Goal: Browse casually: Explore the website without a specific task or goal

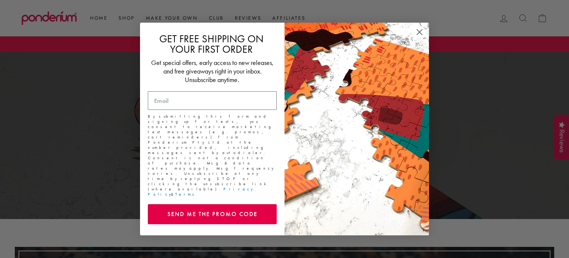
click at [421, 36] on circle "Close dialog" at bounding box center [420, 32] width 12 height 12
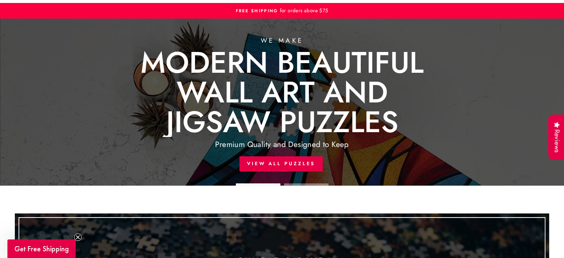
scroll to position [37, 0]
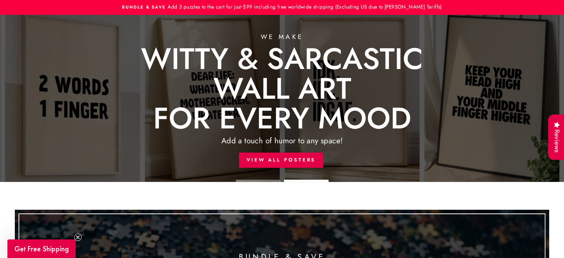
click at [282, 157] on link at bounding box center [282, 98] width 564 height 167
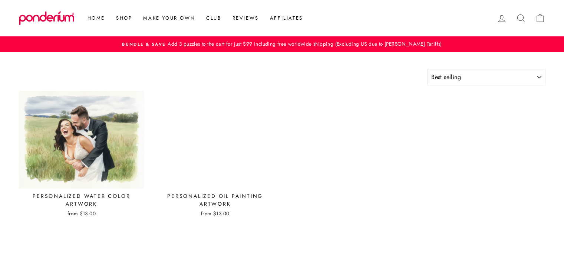
select select "best-selling"
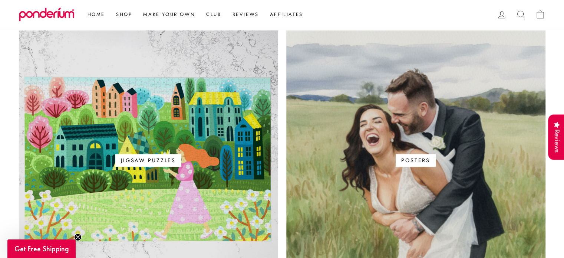
scroll to position [519, 0]
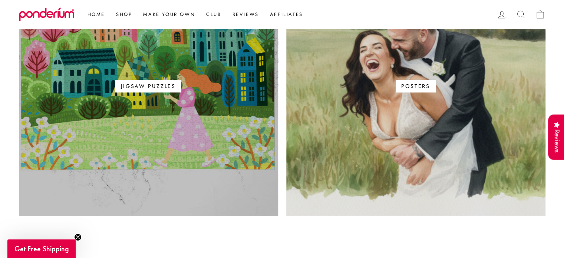
click at [162, 101] on link "Jigsaw Puzzles" at bounding box center [148, 85] width 259 height 259
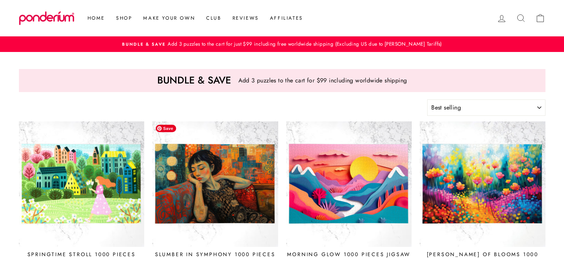
select select "best-selling"
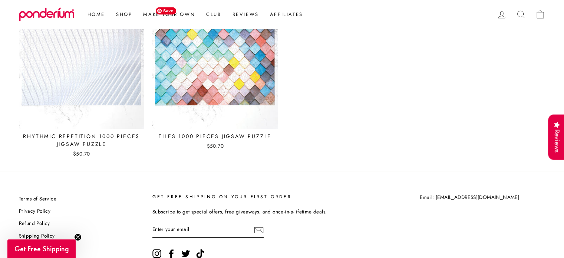
scroll to position [3336, 0]
